Goal: Check status: Check status

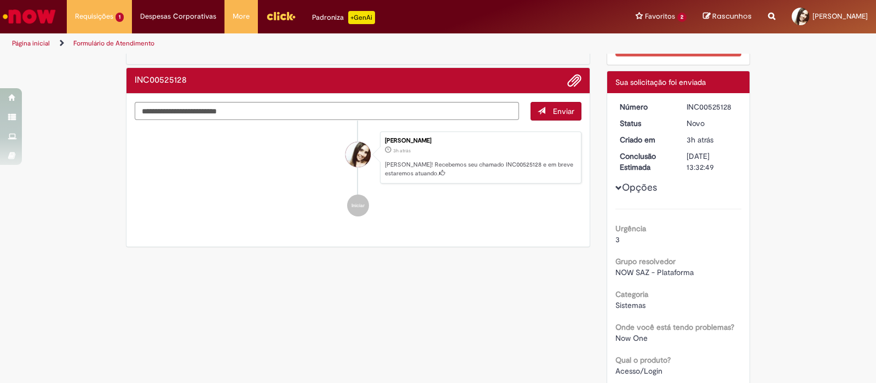
scroll to position [68, 0]
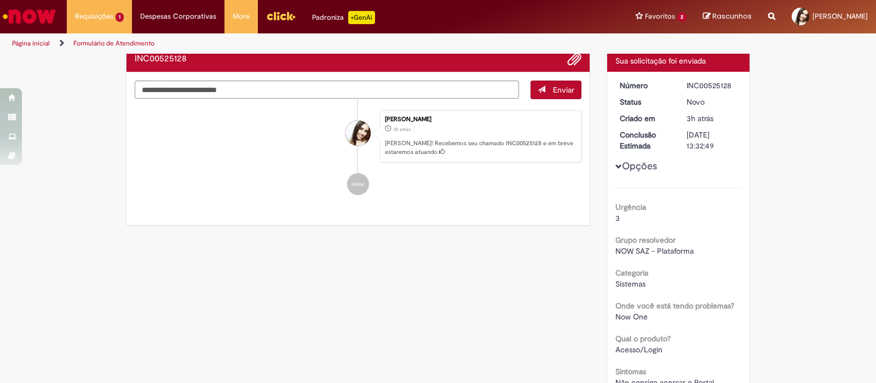
drag, startPoint x: 706, startPoint y: 241, endPoint x: 600, endPoint y: 247, distance: 105.8
click at [606, 247] on div "Detalhes do tíquete Sua solicitação foi enviada Número INC00525128 Status Novo …" at bounding box center [678, 358] width 144 height 618
click at [712, 267] on div "Categoria Sistemas" at bounding box center [678, 276] width 126 height 25
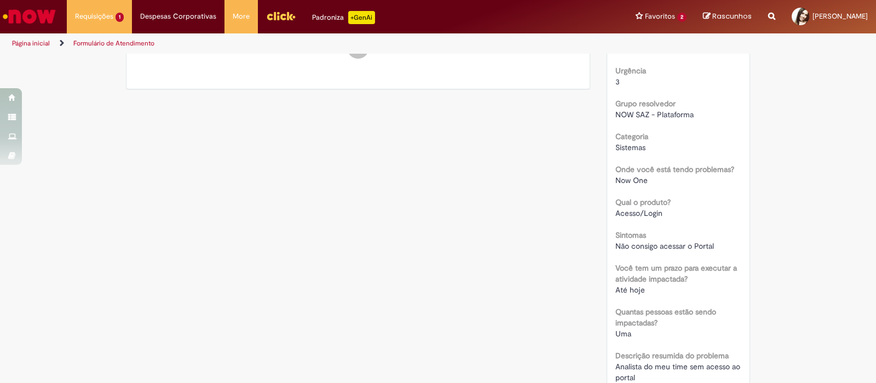
scroll to position [205, 0]
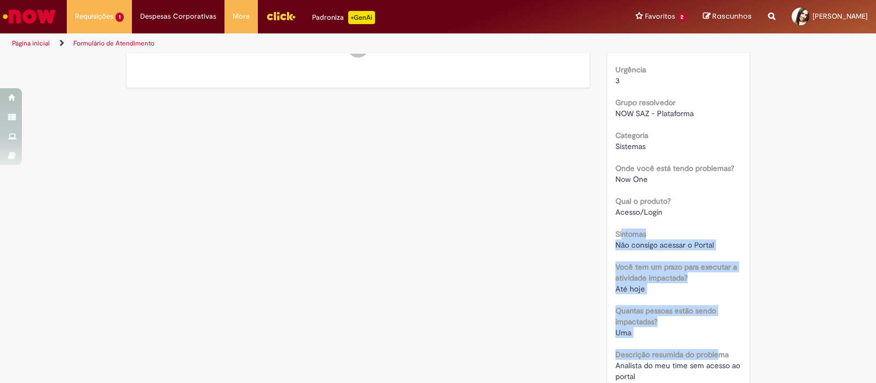
drag, startPoint x: 616, startPoint y: 232, endPoint x: 714, endPoint y: 356, distance: 158.1
click at [714, 356] on div "Urgência 3 Grupo resolvedor NOW SAZ - Plataforma Categoria Sistemas Onde você e…" at bounding box center [678, 281] width 126 height 463
click at [715, 355] on b "Descrição resumida do problema" at bounding box center [671, 354] width 113 height 10
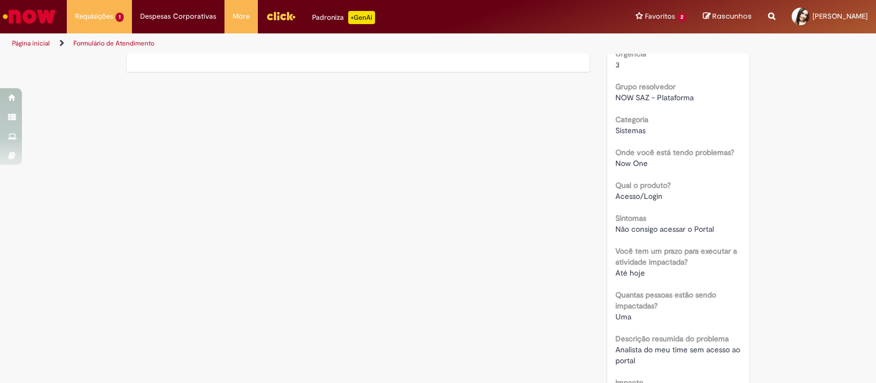
scroll to position [0, 0]
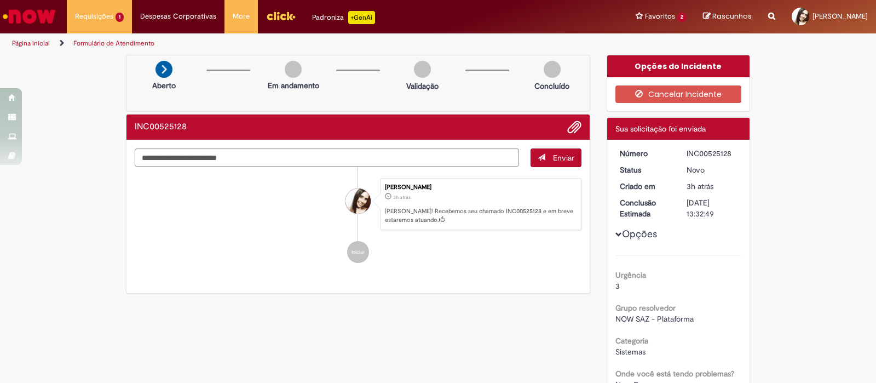
click at [686, 198] on div "[DATE] 13:32:49" at bounding box center [711, 208] width 51 height 22
click at [693, 151] on div "INC00525128" at bounding box center [711, 153] width 51 height 11
copy div "INC00525128"
